Goal: Information Seeking & Learning: Find specific fact

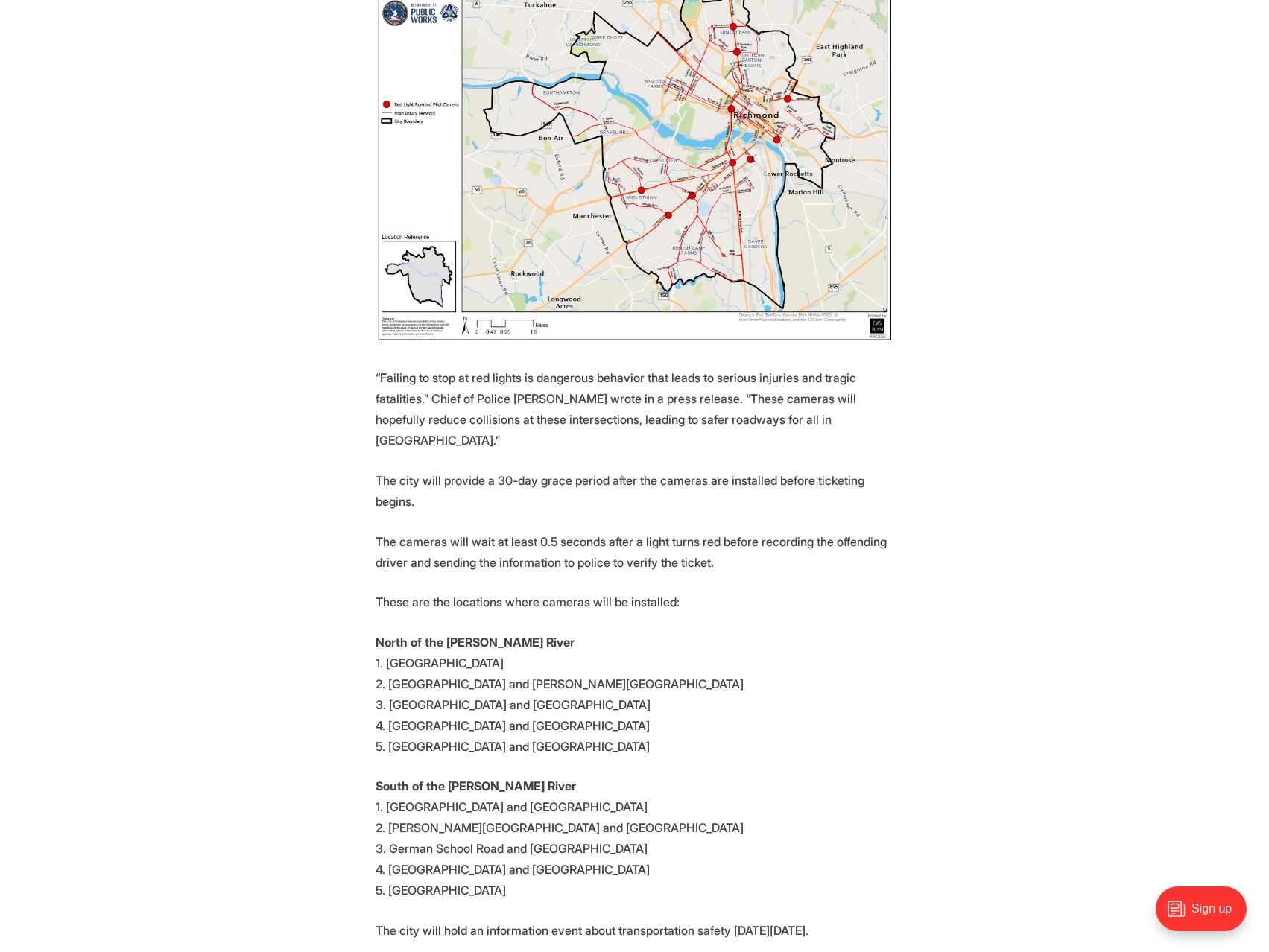
scroll to position [1242, 0]
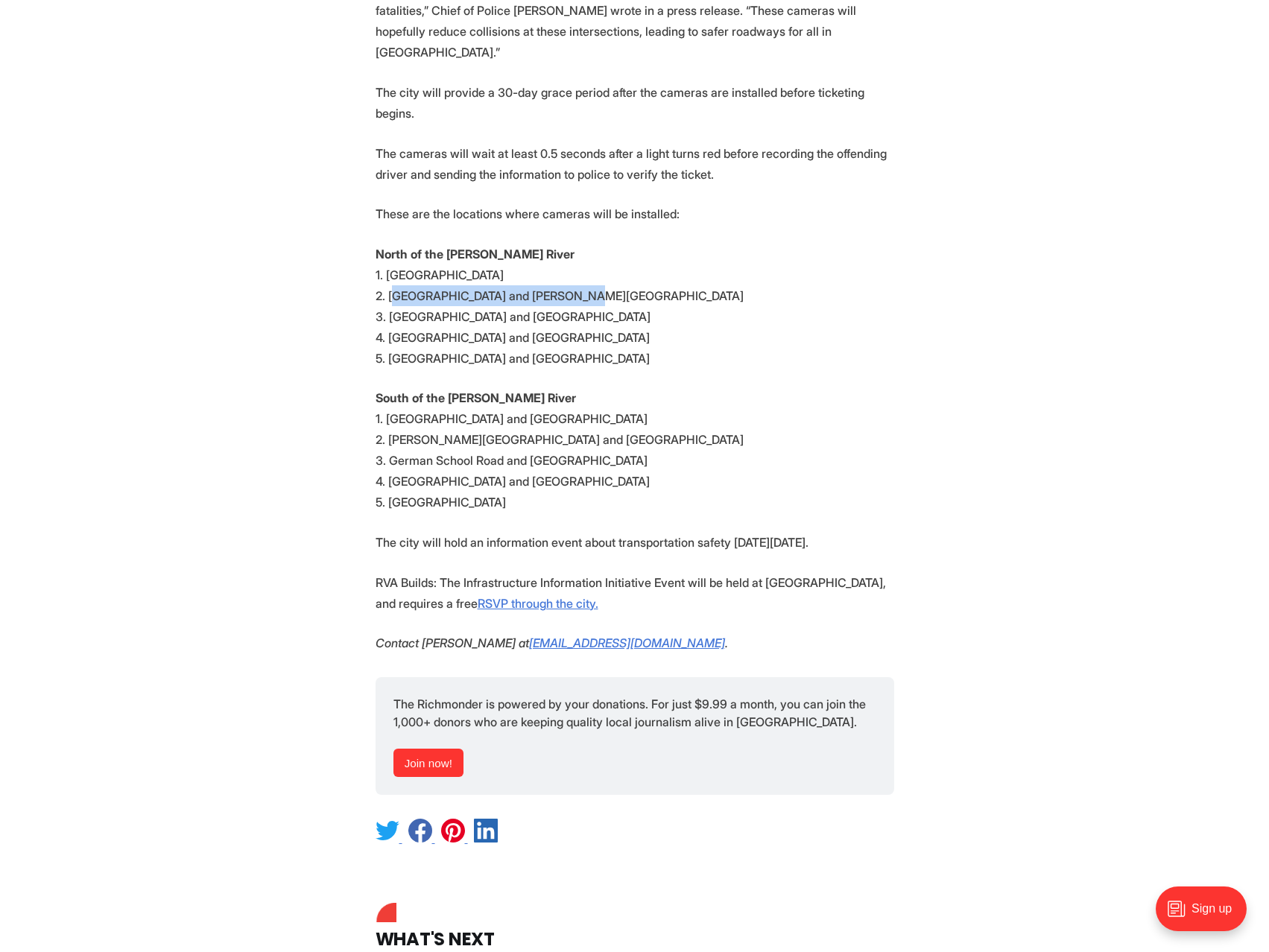
drag, startPoint x: 397, startPoint y: 232, endPoint x: 565, endPoint y: 232, distance: 168.0
click at [565, 243] on p "North of the [PERSON_NAME] River 1. [GEOGRAPHIC_DATA]. [GEOGRAPHIC_DATA] and [P…" at bounding box center [634, 306] width 519 height 125
click at [577, 243] on p "North of the [PERSON_NAME] River 1. [GEOGRAPHIC_DATA]. [GEOGRAPHIC_DATA] and [P…" at bounding box center [634, 306] width 519 height 125
drag, startPoint x: 577, startPoint y: 232, endPoint x: 384, endPoint y: 230, distance: 193.0
click at [384, 243] on p "North of the [PERSON_NAME] River 1. [GEOGRAPHIC_DATA]. [GEOGRAPHIC_DATA] and [P…" at bounding box center [634, 306] width 519 height 125
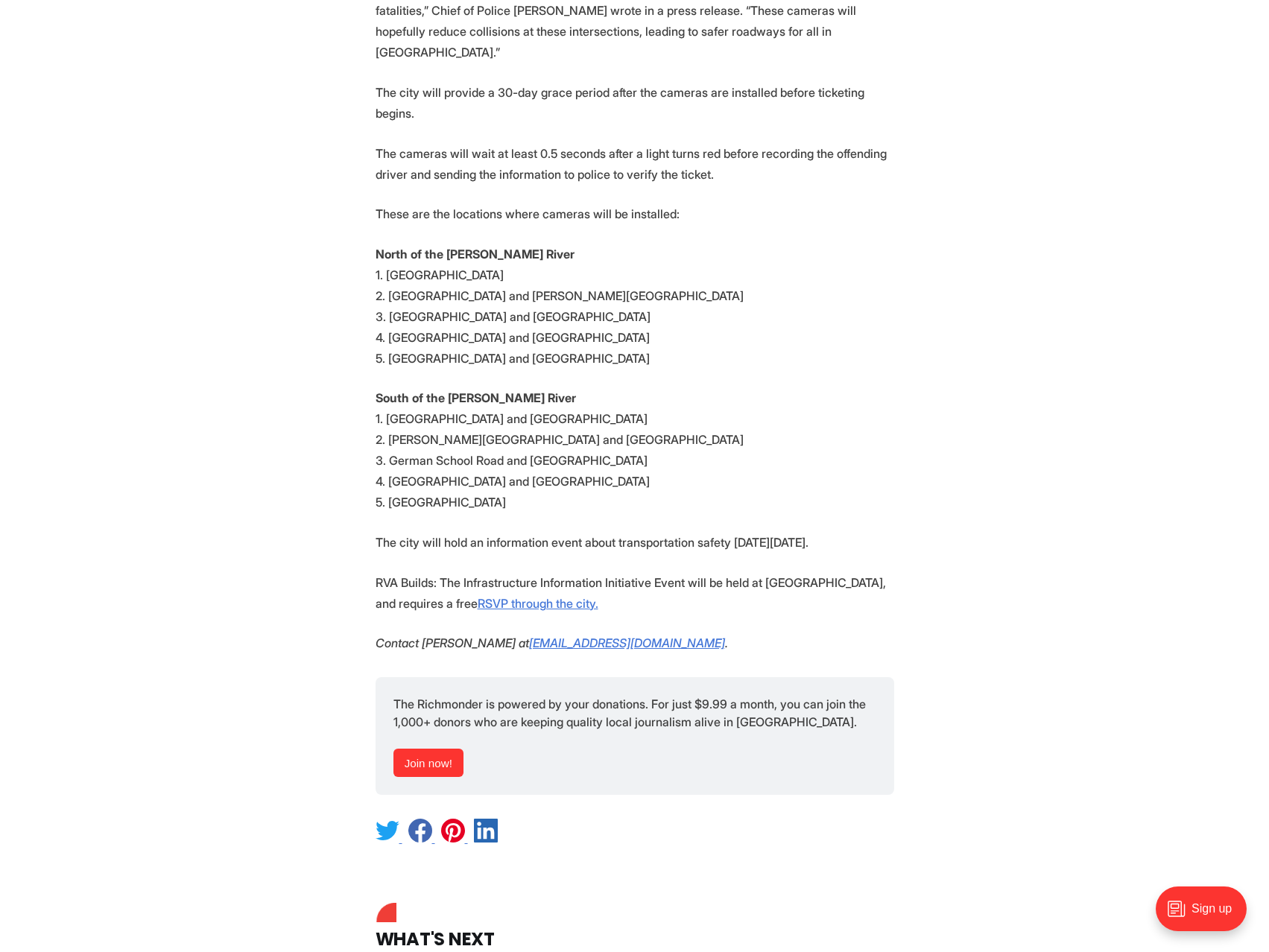
click at [399, 249] on p "North of the [PERSON_NAME] River 1. [GEOGRAPHIC_DATA]. [GEOGRAPHIC_DATA] and [P…" at bounding box center [634, 306] width 519 height 125
drag, startPoint x: 386, startPoint y: 254, endPoint x: 674, endPoint y: 257, distance: 288.0
click at [674, 257] on p "North of the [PERSON_NAME] River 1. [GEOGRAPHIC_DATA]. [GEOGRAPHIC_DATA] and [P…" at bounding box center [634, 306] width 519 height 125
click at [575, 271] on p "North of the [PERSON_NAME] River 1. [GEOGRAPHIC_DATA]. [GEOGRAPHIC_DATA] and [P…" at bounding box center [634, 306] width 519 height 125
drag, startPoint x: 413, startPoint y: 375, endPoint x: 564, endPoint y: 377, distance: 151.0
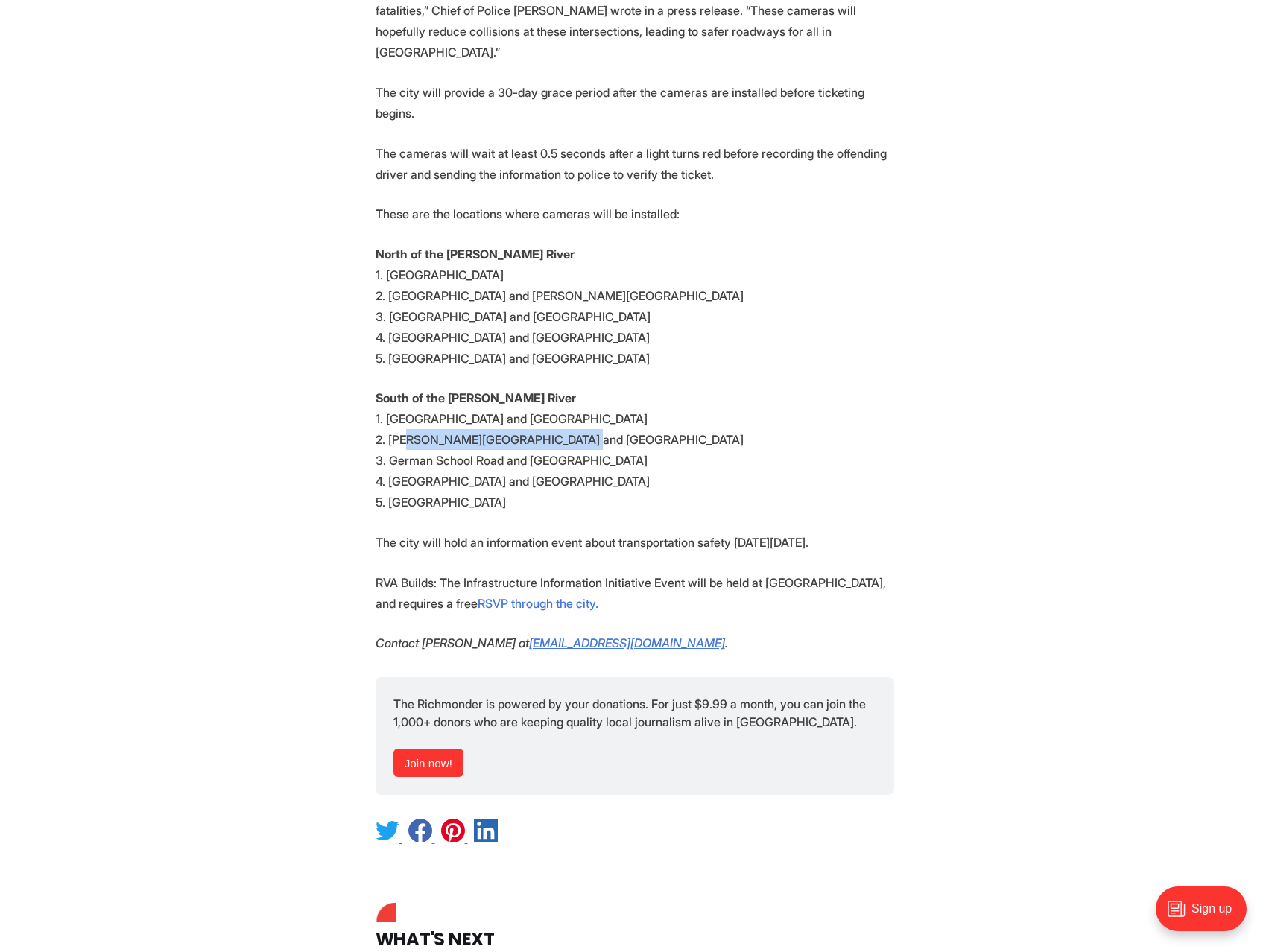
click at [564, 388] on p "South of the [PERSON_NAME] River 1. [GEOGRAPHIC_DATA] and [GEOGRAPHIC_DATA]. [P…" at bounding box center [634, 450] width 519 height 125
click at [577, 388] on p "South of the [PERSON_NAME] River 1. [GEOGRAPHIC_DATA] and [GEOGRAPHIC_DATA]. [P…" at bounding box center [634, 450] width 519 height 125
drag, startPoint x: 536, startPoint y: 382, endPoint x: 389, endPoint y: 379, distance: 147.0
click at [389, 388] on p "South of the [PERSON_NAME] River 1. [GEOGRAPHIC_DATA] and [GEOGRAPHIC_DATA]. [P…" at bounding box center [634, 450] width 519 height 125
click at [398, 395] on p "South of the [PERSON_NAME] River 1. [GEOGRAPHIC_DATA] and [GEOGRAPHIC_DATA]. [P…" at bounding box center [634, 450] width 519 height 125
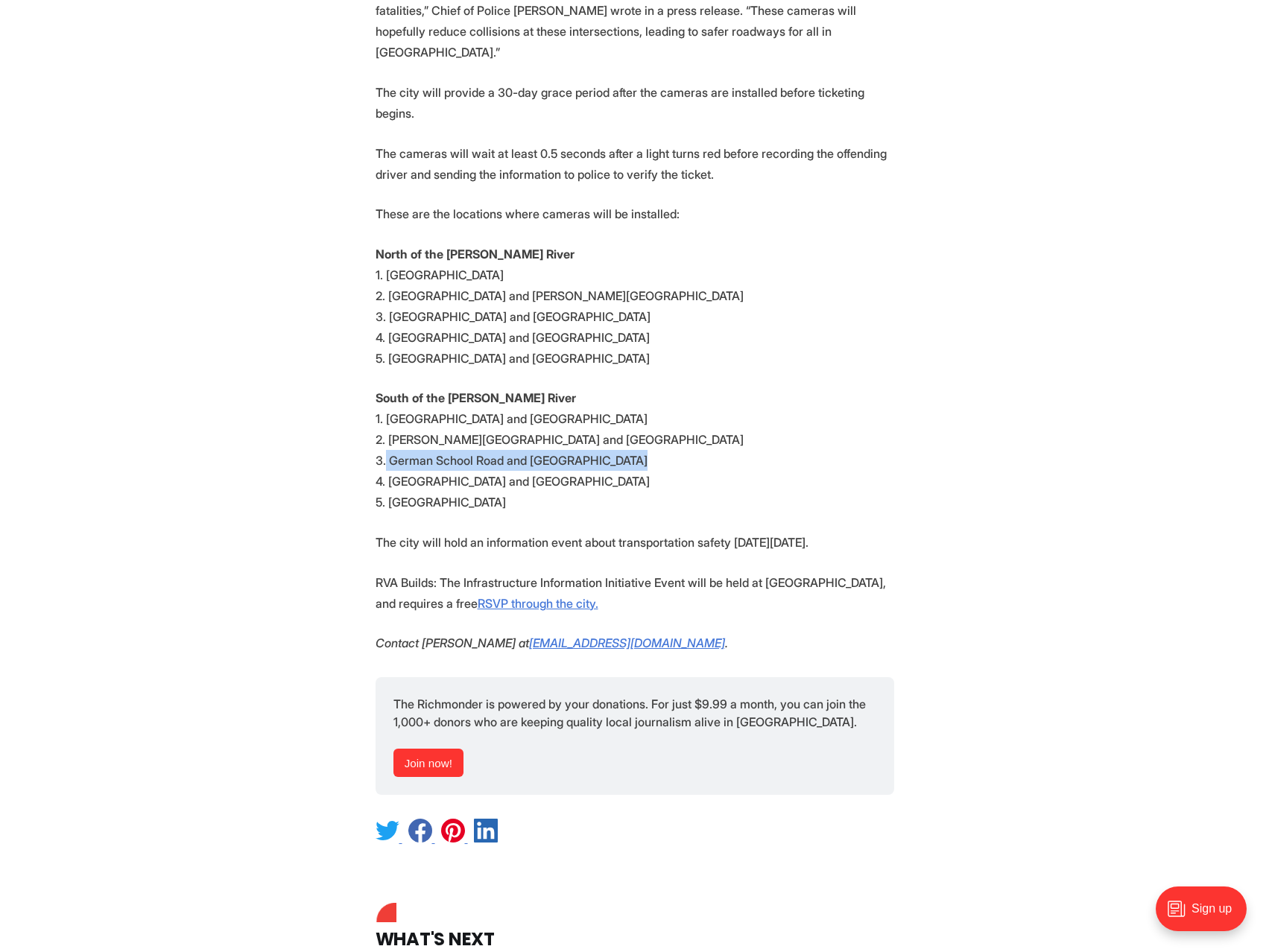
drag, startPoint x: 387, startPoint y: 395, endPoint x: 620, endPoint y: 397, distance: 233.0
click at [620, 397] on p "South of the [PERSON_NAME] River 1. [GEOGRAPHIC_DATA] and [GEOGRAPHIC_DATA]. [P…" at bounding box center [634, 450] width 519 height 125
drag, startPoint x: 582, startPoint y: 418, endPoint x: 392, endPoint y: 415, distance: 190.0
click at [392, 415] on p "South of the [PERSON_NAME] River 1. [GEOGRAPHIC_DATA] and [GEOGRAPHIC_DATA]. [P…" at bounding box center [634, 450] width 519 height 125
drag, startPoint x: 600, startPoint y: 435, endPoint x: 404, endPoint y: 428, distance: 196.1
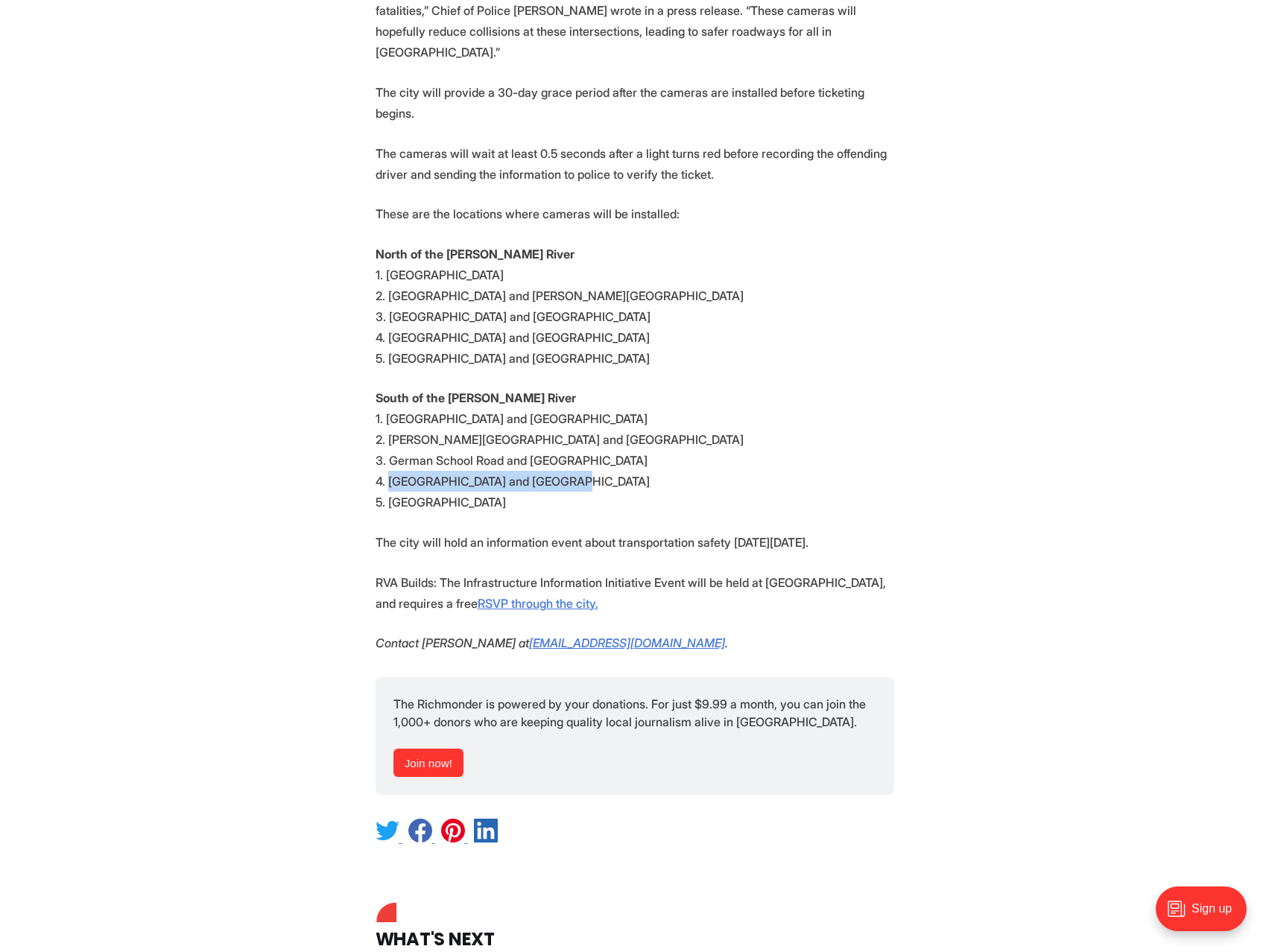
click at [404, 428] on p "South of the [PERSON_NAME] River 1. [GEOGRAPHIC_DATA] and [GEOGRAPHIC_DATA]. [P…" at bounding box center [634, 450] width 519 height 125
click at [621, 412] on p "South of the [PERSON_NAME] River 1. [GEOGRAPHIC_DATA] and [GEOGRAPHIC_DATA]. [P…" at bounding box center [634, 450] width 519 height 125
